Goal: Check status: Check status

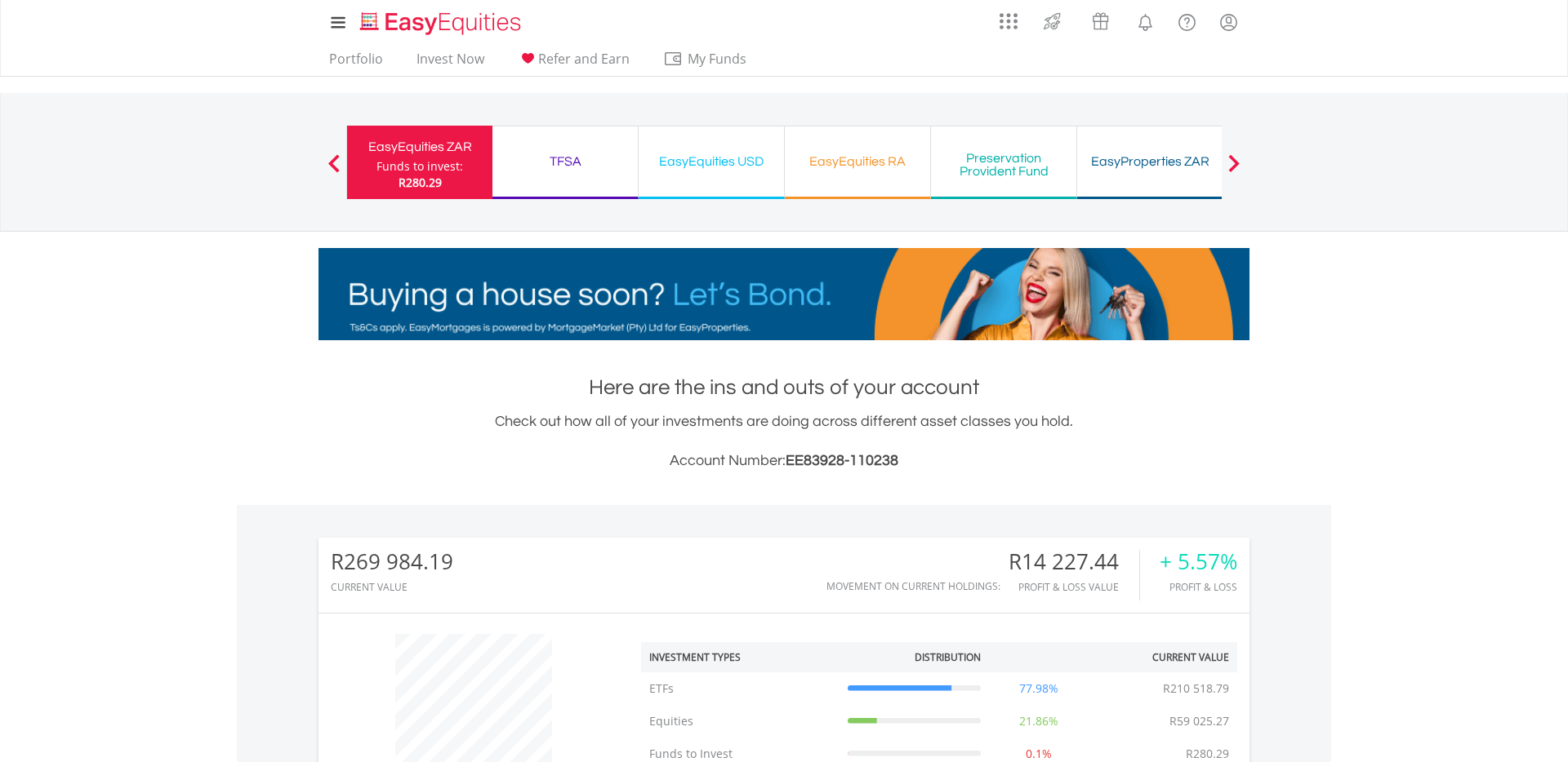
scroll to position [157, 310]
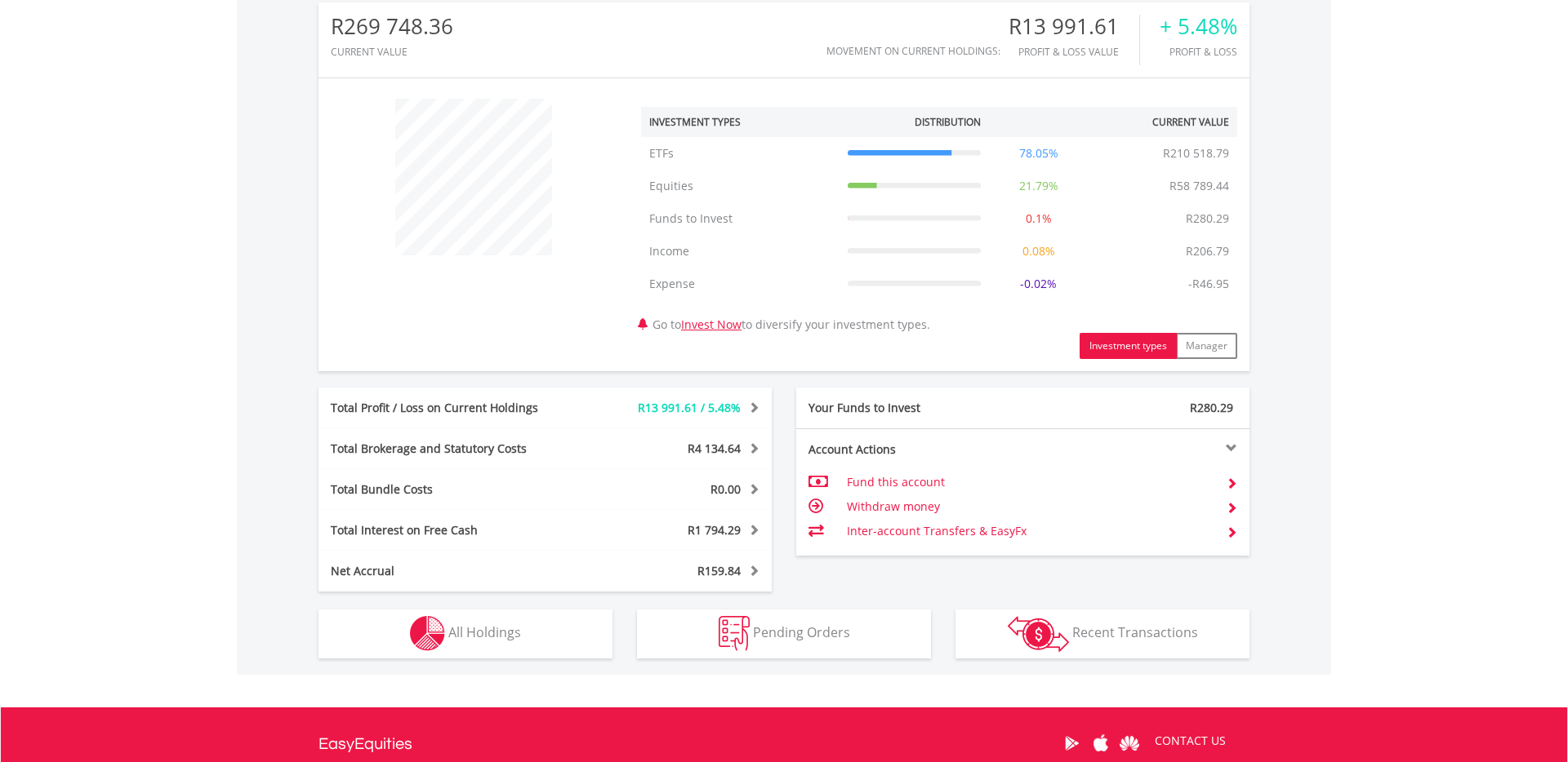
scroll to position [716, 0]
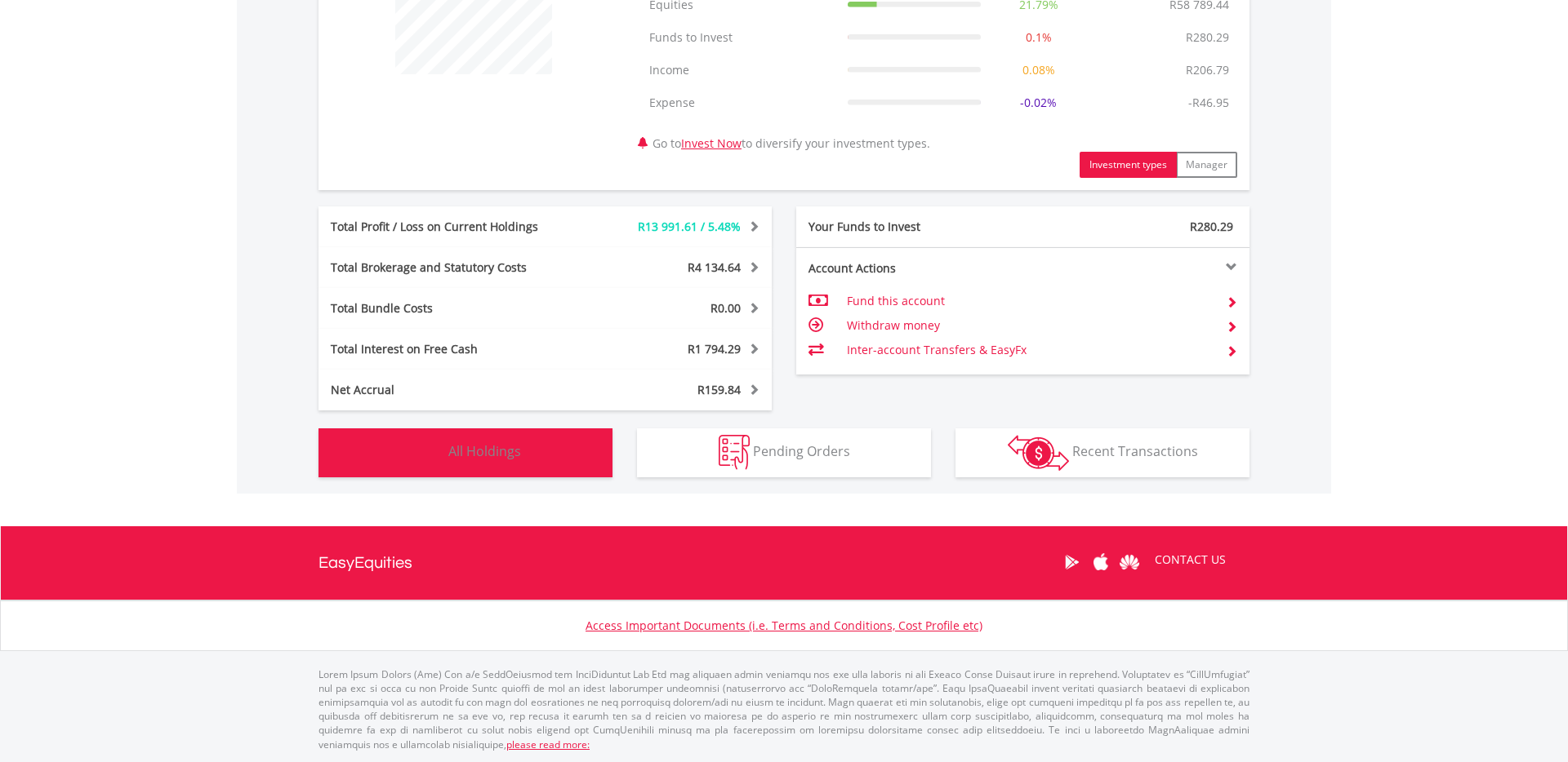
click at [532, 436] on button "Holdings All Holdings" at bounding box center [465, 453] width 294 height 49
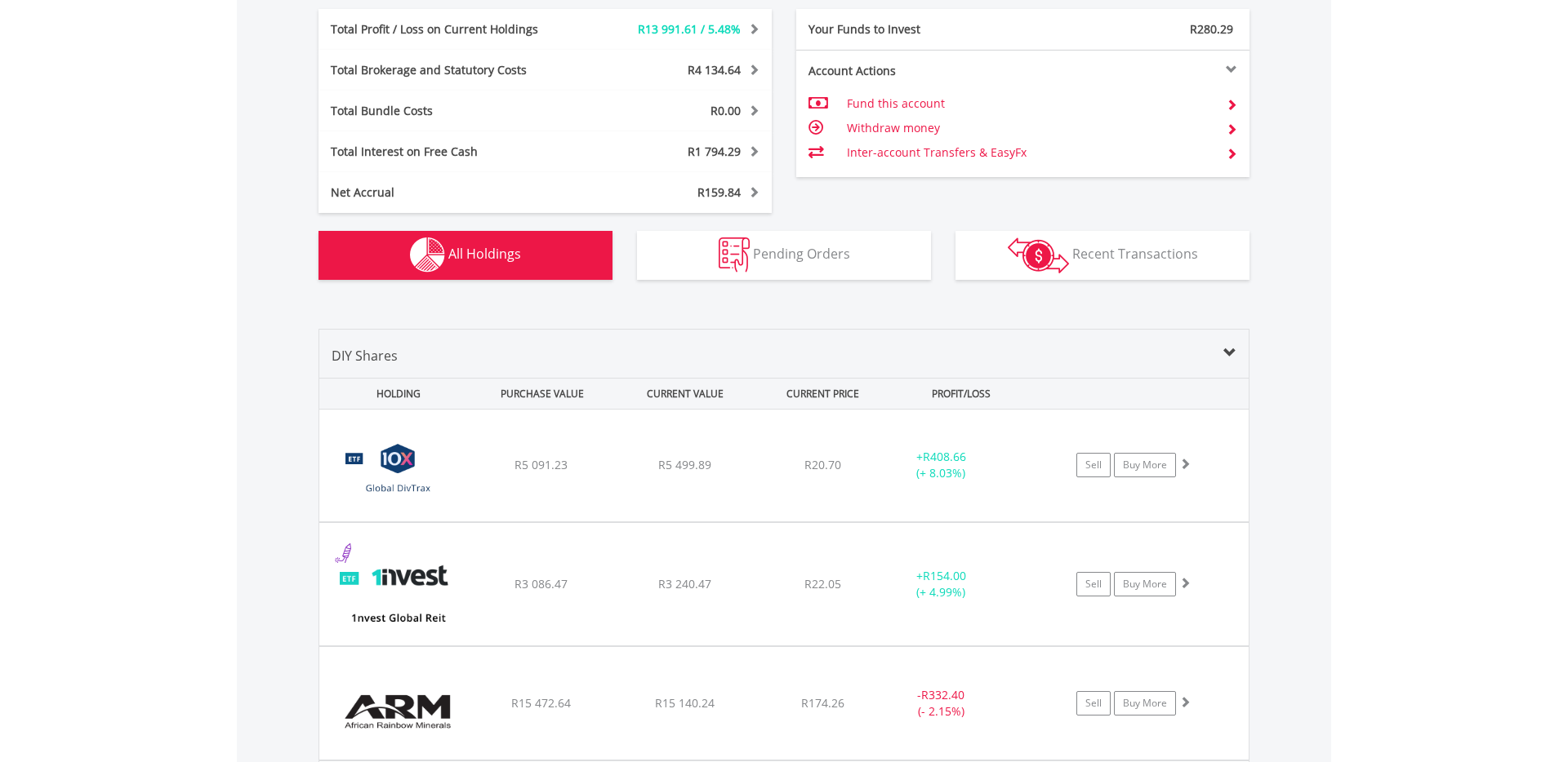
scroll to position [0, 0]
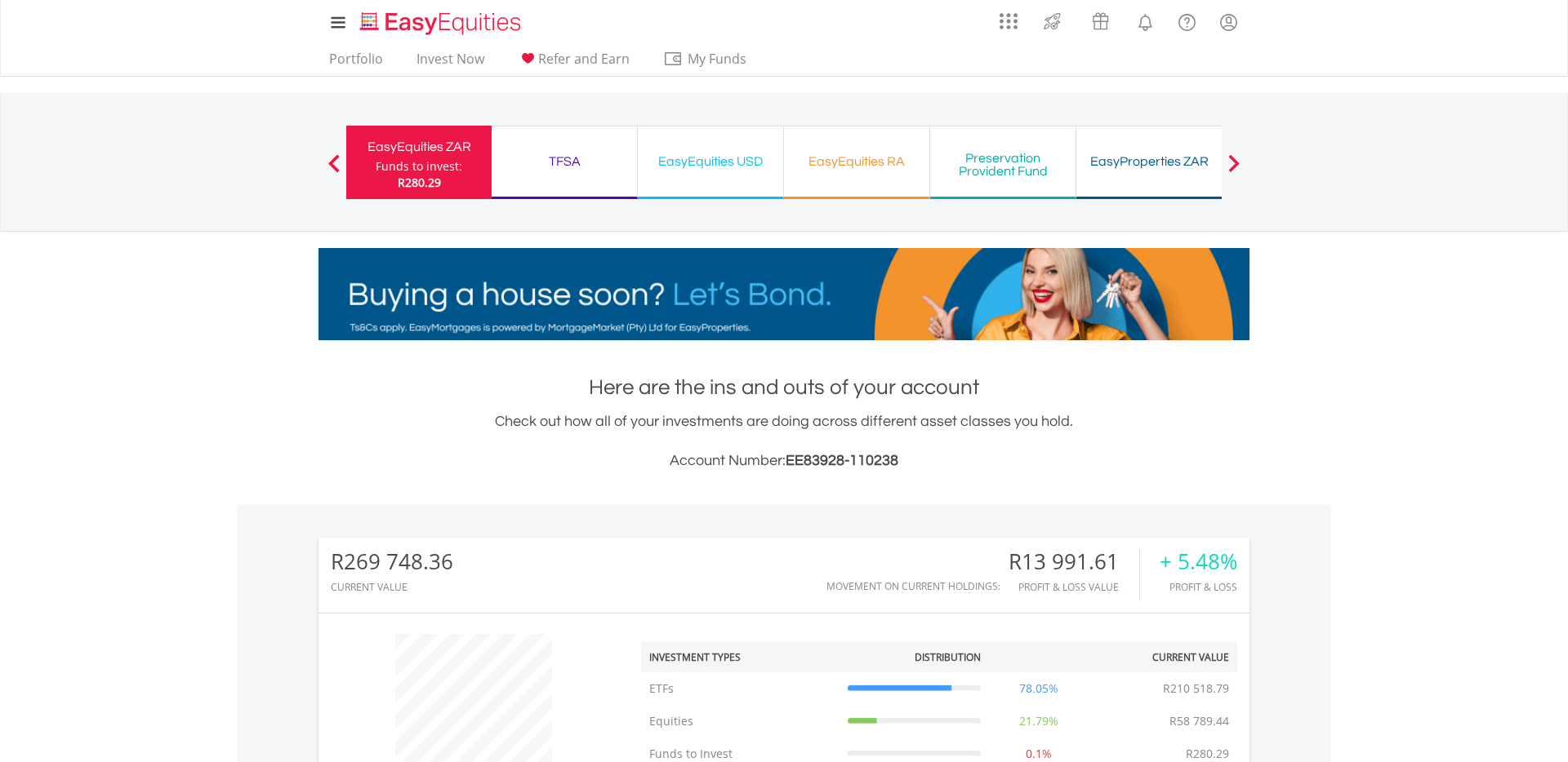
click at [565, 165] on div "TFSA" at bounding box center [564, 161] width 126 height 23
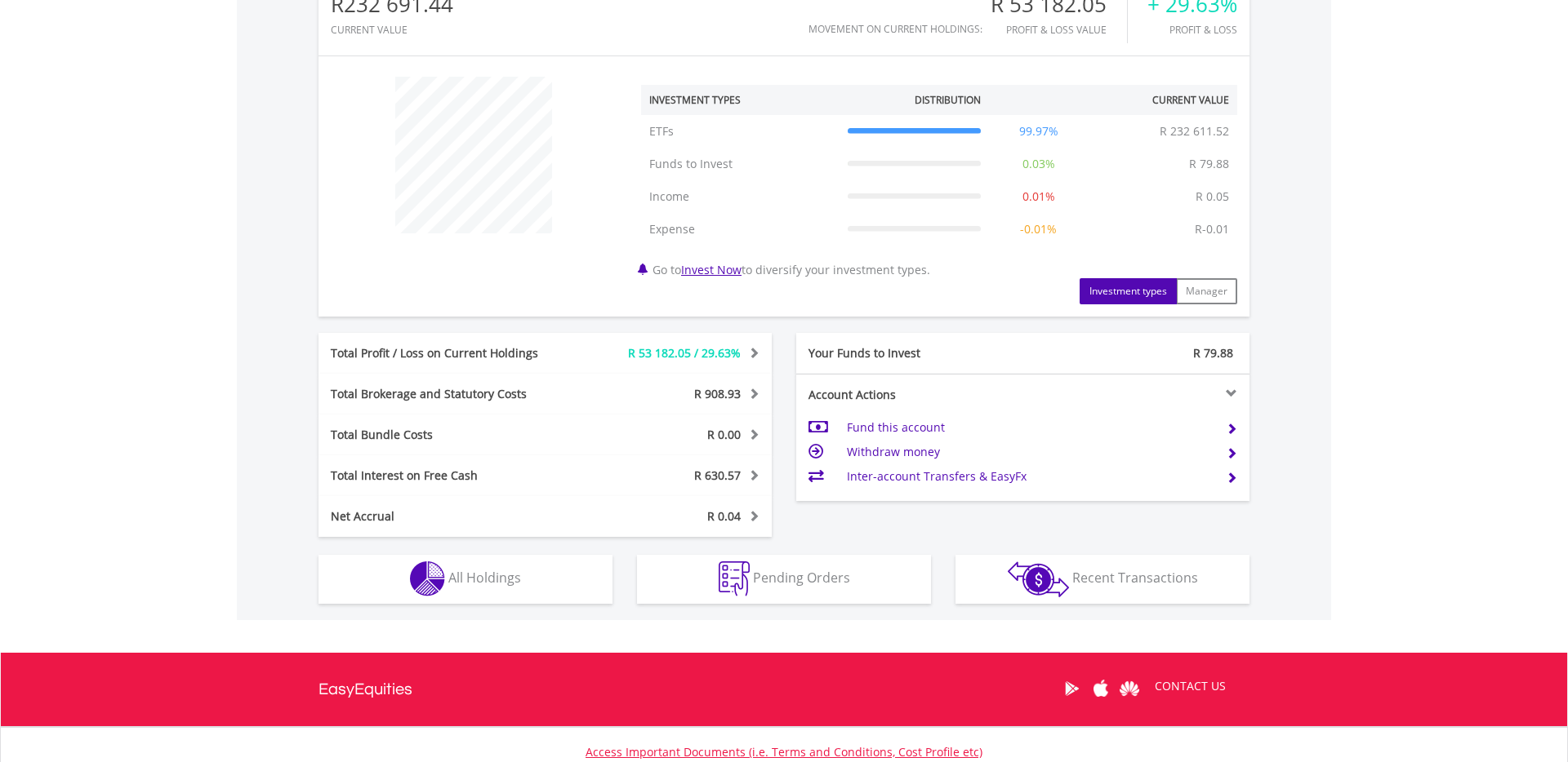
scroll to position [684, 0]
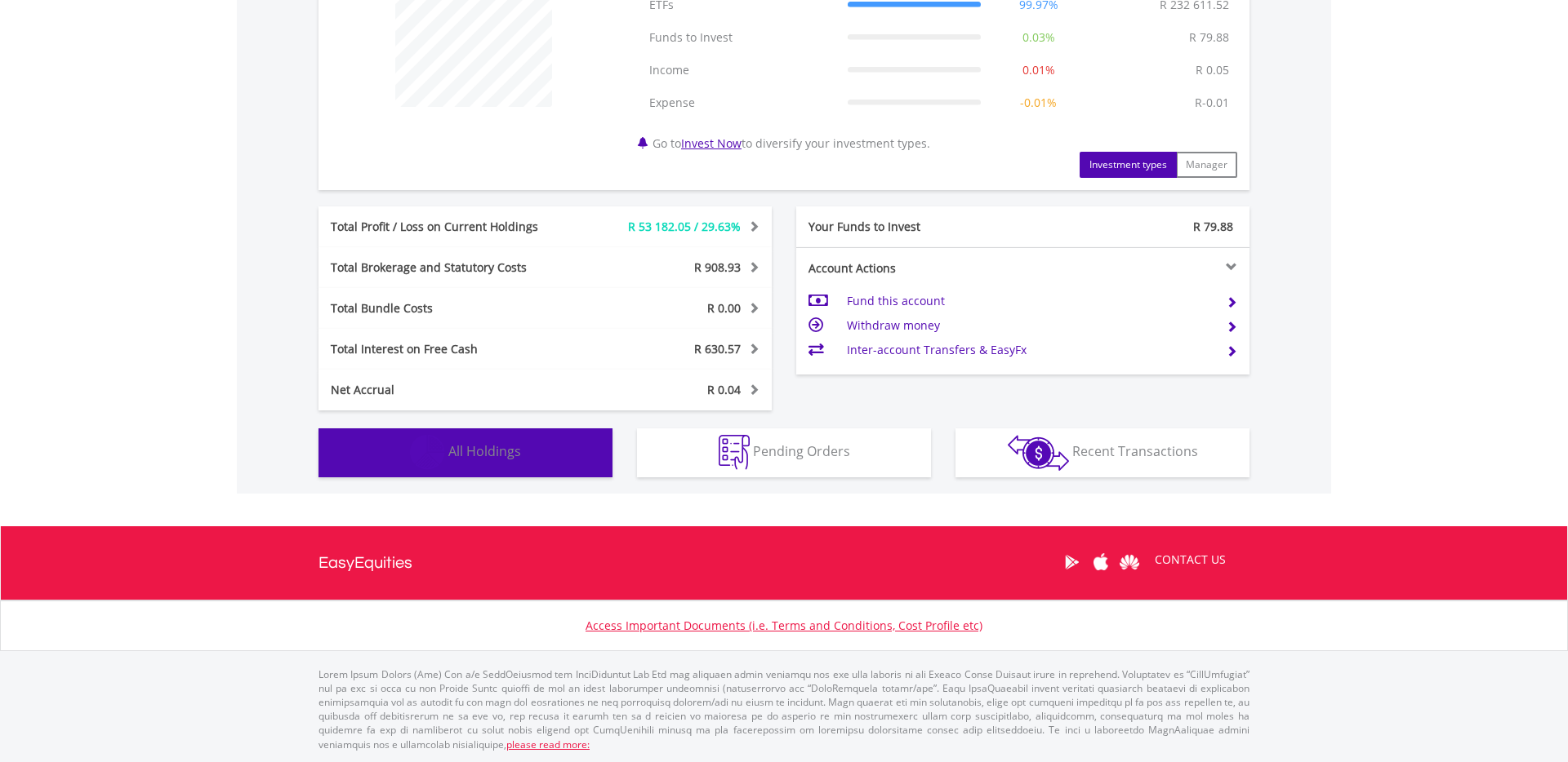
click at [541, 468] on button "Holdings All Holdings" at bounding box center [465, 453] width 294 height 49
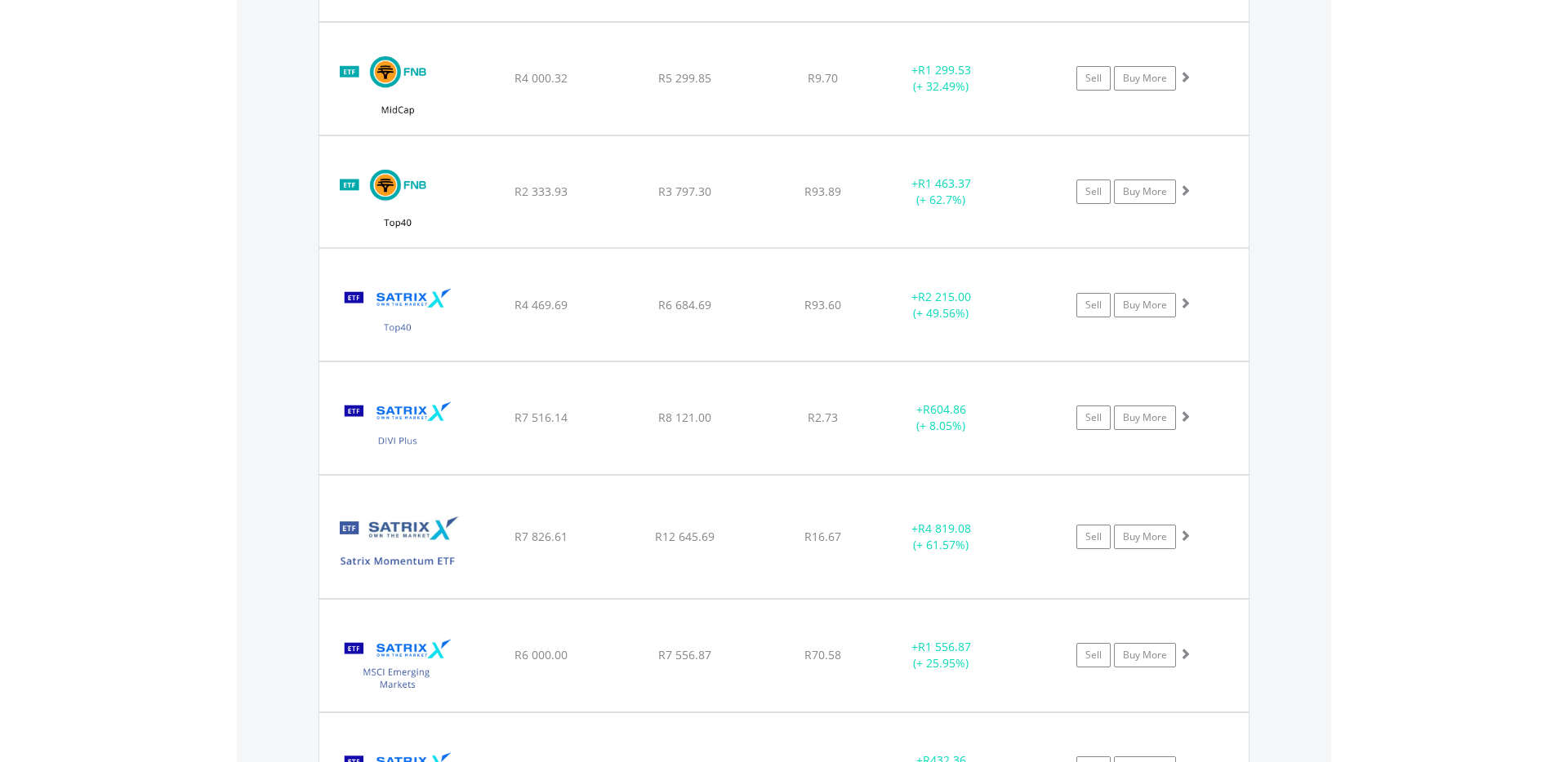
scroll to position [1745, 0]
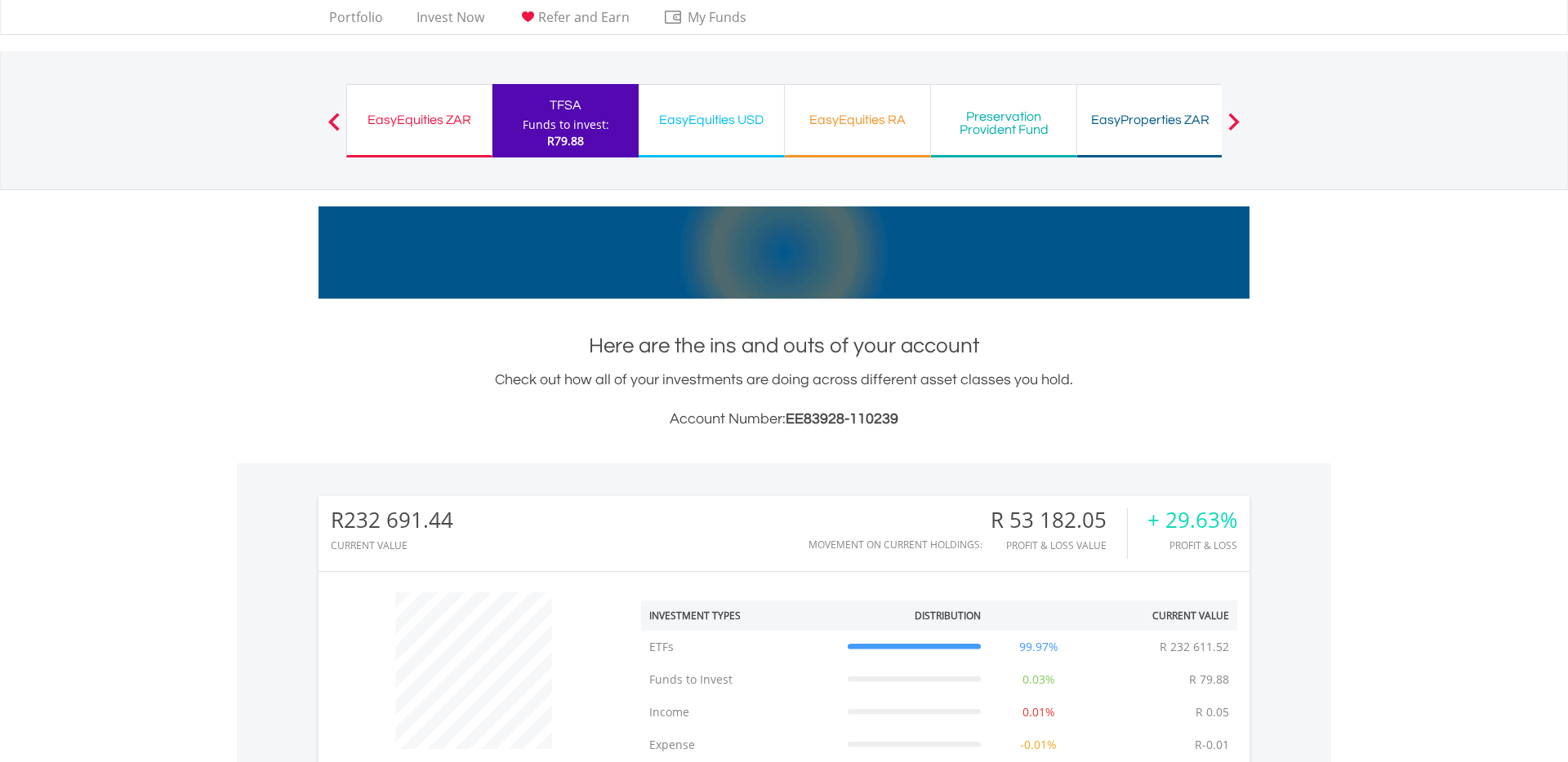
scroll to position [0, 0]
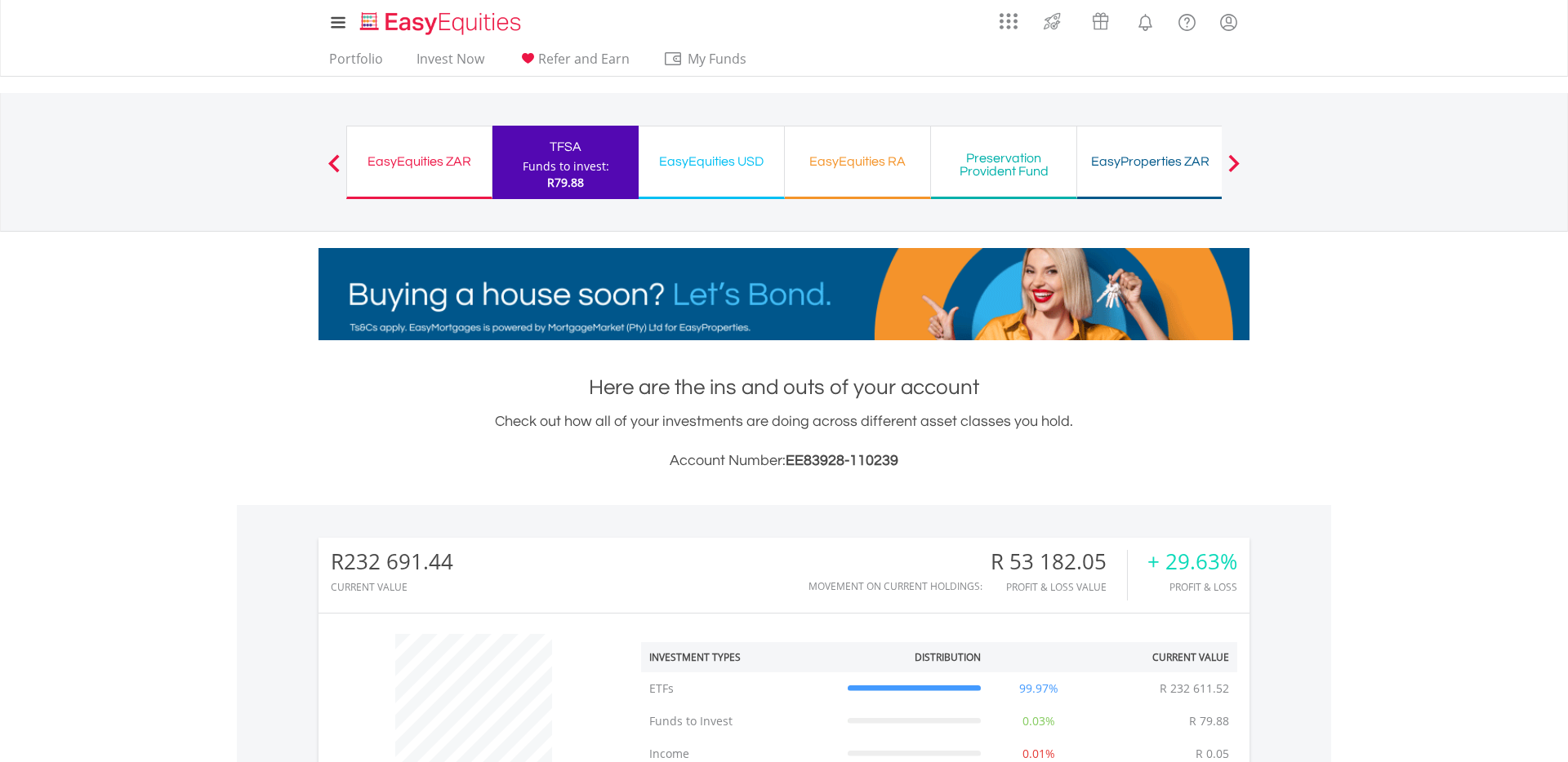
click at [678, 164] on div "EasyEquities USD" at bounding box center [712, 161] width 126 height 23
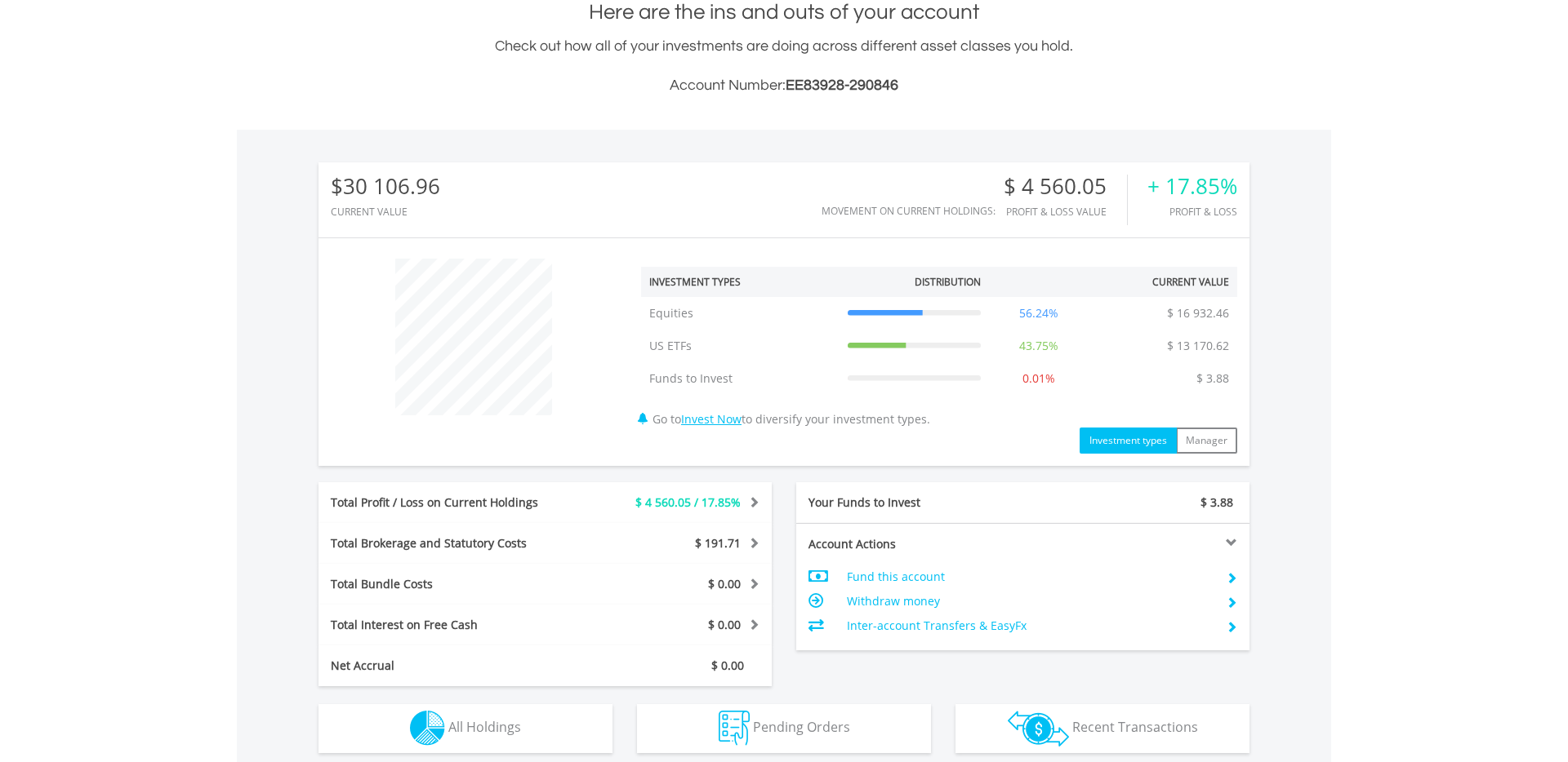
scroll to position [437, 0]
